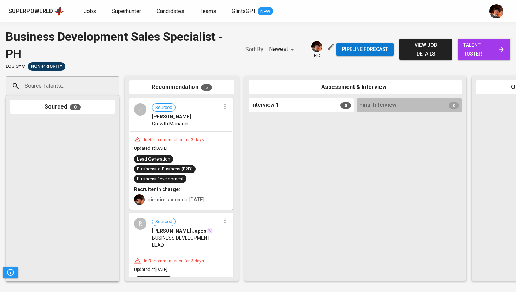
click at [85, 6] on div "Superpowered Jobs Superhunter Candidates Teams GlintsGPT NEW" at bounding box center [246, 11] width 477 height 11
click at [87, 15] on link "Jobs" at bounding box center [91, 11] width 14 height 9
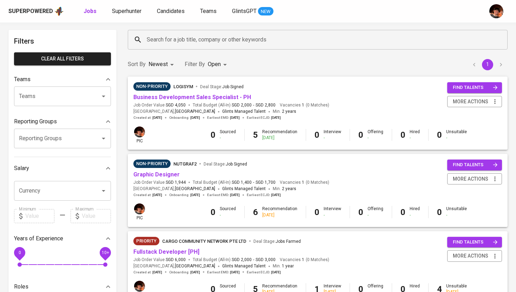
scroll to position [27, 0]
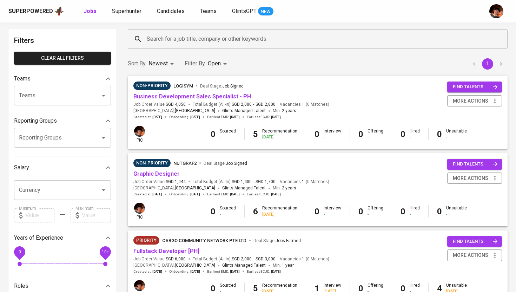
click at [189, 99] on link "Business Development Sales Specialist - PH" at bounding box center [192, 96] width 118 height 7
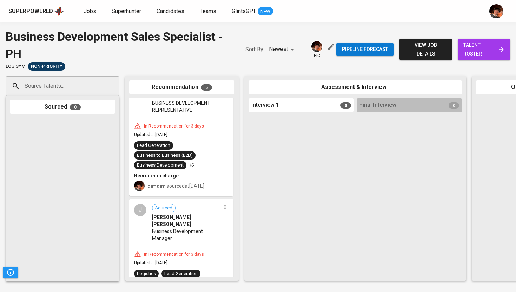
scroll to position [270, 0]
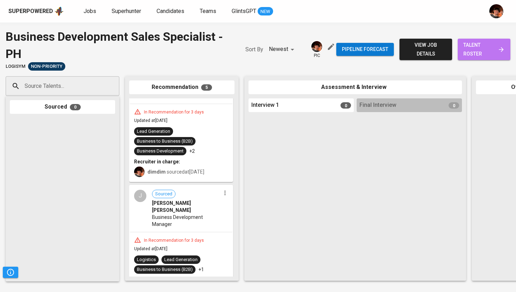
click at [483, 52] on span "talent roster" at bounding box center [483, 49] width 41 height 17
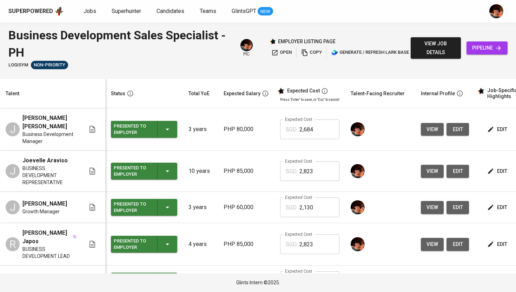
scroll to position [28, 0]
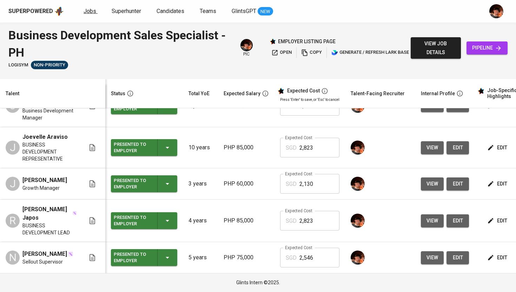
click at [92, 13] on span "Jobs" at bounding box center [90, 11] width 13 height 7
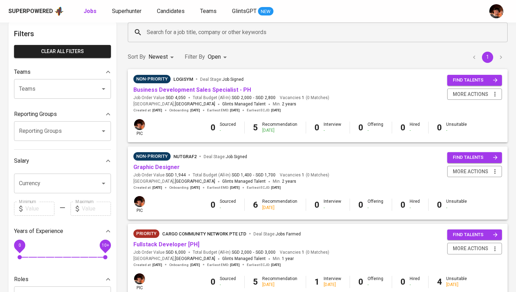
scroll to position [42, 0]
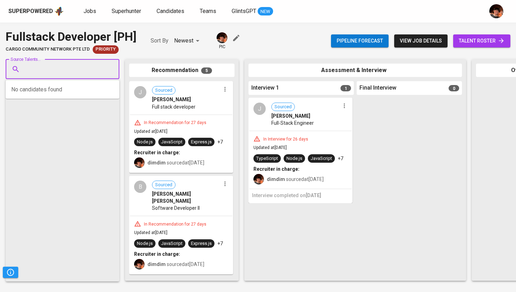
click at [85, 67] on input "Source Talents..." at bounding box center [60, 68] width 74 height 13
paste input "aquino.millenmark@gmail.com"
type input "aquino.millenmark@gmail.com"
click at [79, 94] on div "Software Engineer II" at bounding box center [78, 95] width 98 height 7
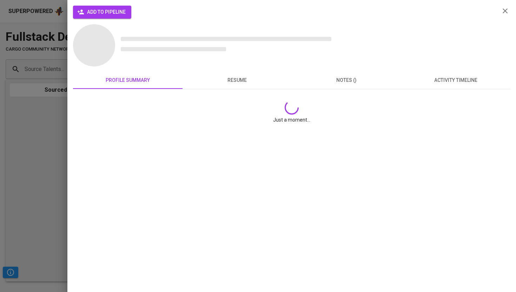
scroll to position [0, 0]
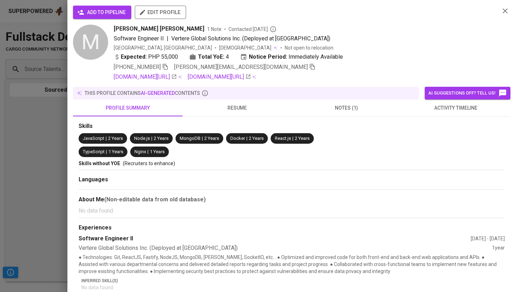
click at [88, 14] on span "add to pipeline" at bounding box center [102, 12] width 47 height 9
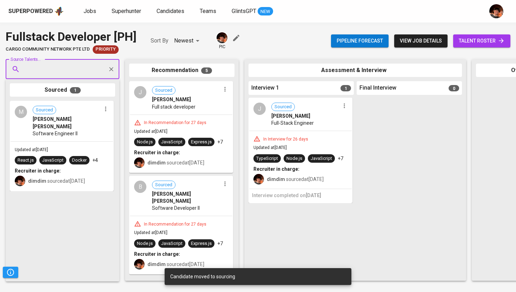
paste input "keithng.096@gmail.com"
type input "keithng.096@gmail.com"
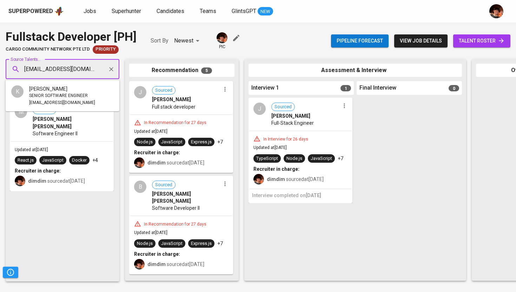
click at [66, 93] on span "SENIOR SOFTWARE ENGINEER" at bounding box center [58, 95] width 59 height 7
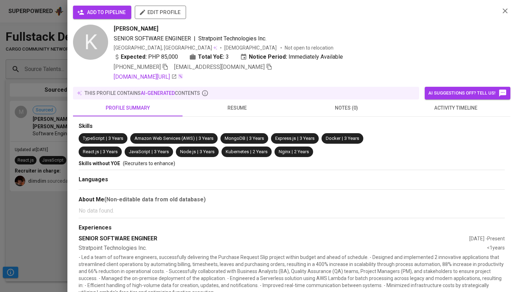
click at [113, 17] on button "add to pipeline" at bounding box center [102, 12] width 58 height 13
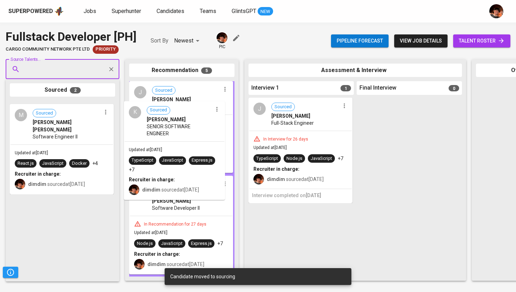
drag, startPoint x: 45, startPoint y: 128, endPoint x: 161, endPoint y: 127, distance: 115.9
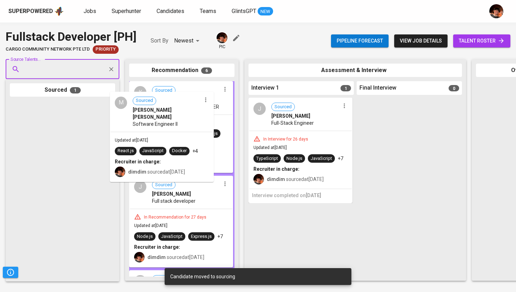
drag, startPoint x: 53, startPoint y: 126, endPoint x: 418, endPoint y: 78, distance: 368.2
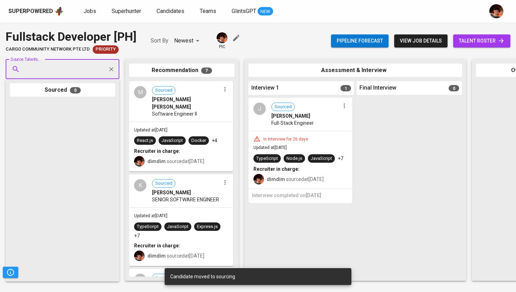
click at [488, 37] on span "talent roster" at bounding box center [482, 41] width 46 height 9
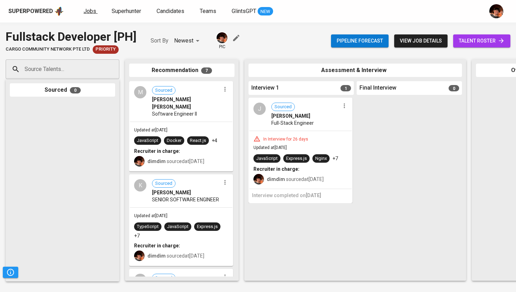
click at [86, 12] on span "Jobs" at bounding box center [90, 11] width 13 height 7
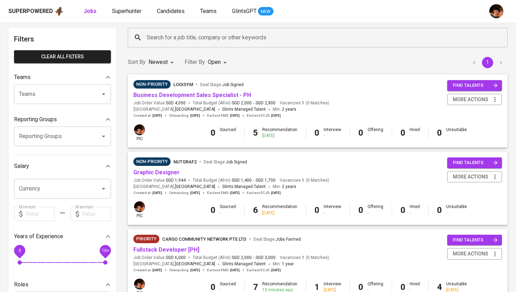
scroll to position [29, 0]
click at [169, 172] on link "Graphic Designer" at bounding box center [156, 172] width 46 height 7
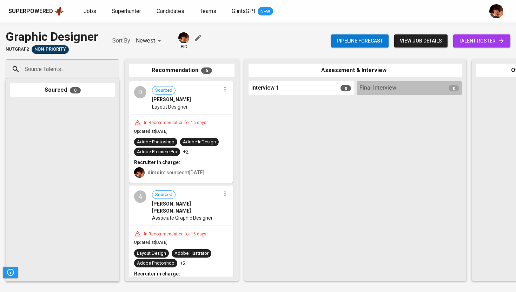
click at [364, 43] on span "Pipeline forecast" at bounding box center [360, 41] width 46 height 9
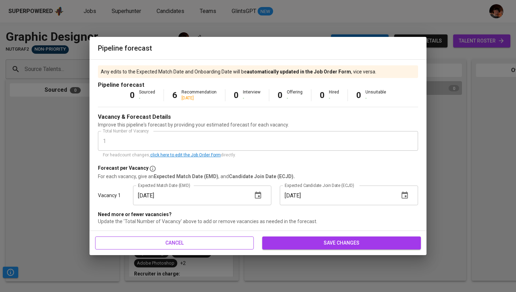
click at [200, 243] on span "cancel" at bounding box center [174, 242] width 147 height 9
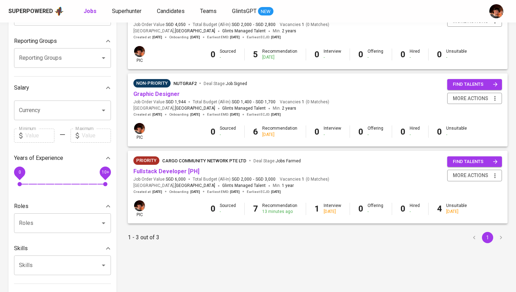
scroll to position [108, 0]
